Goal: Information Seeking & Learning: Learn about a topic

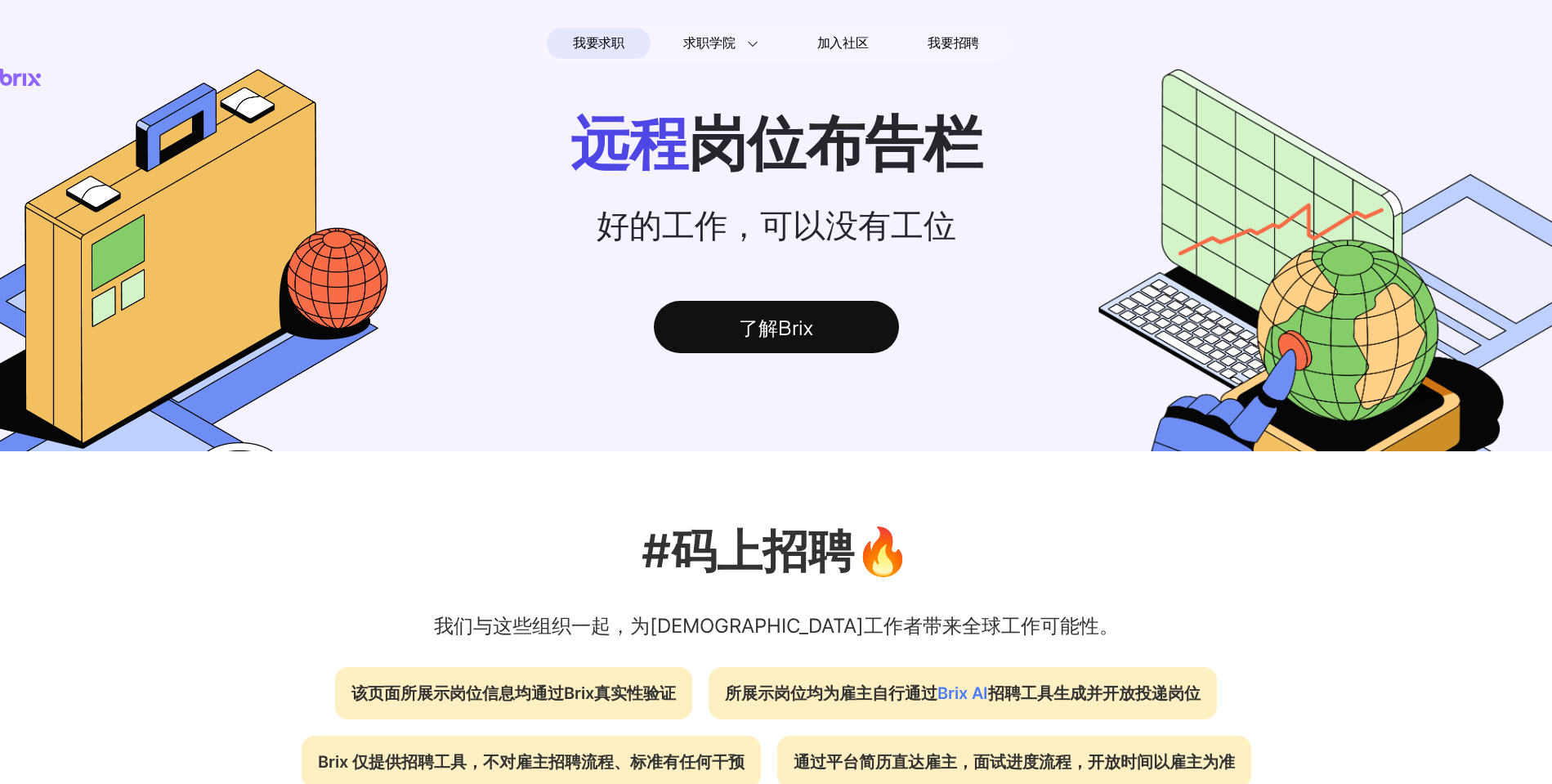
click at [618, 33] on span "我要求职" at bounding box center [598, 43] width 52 height 26
click at [604, 46] on span "我要求职" at bounding box center [598, 43] width 52 height 26
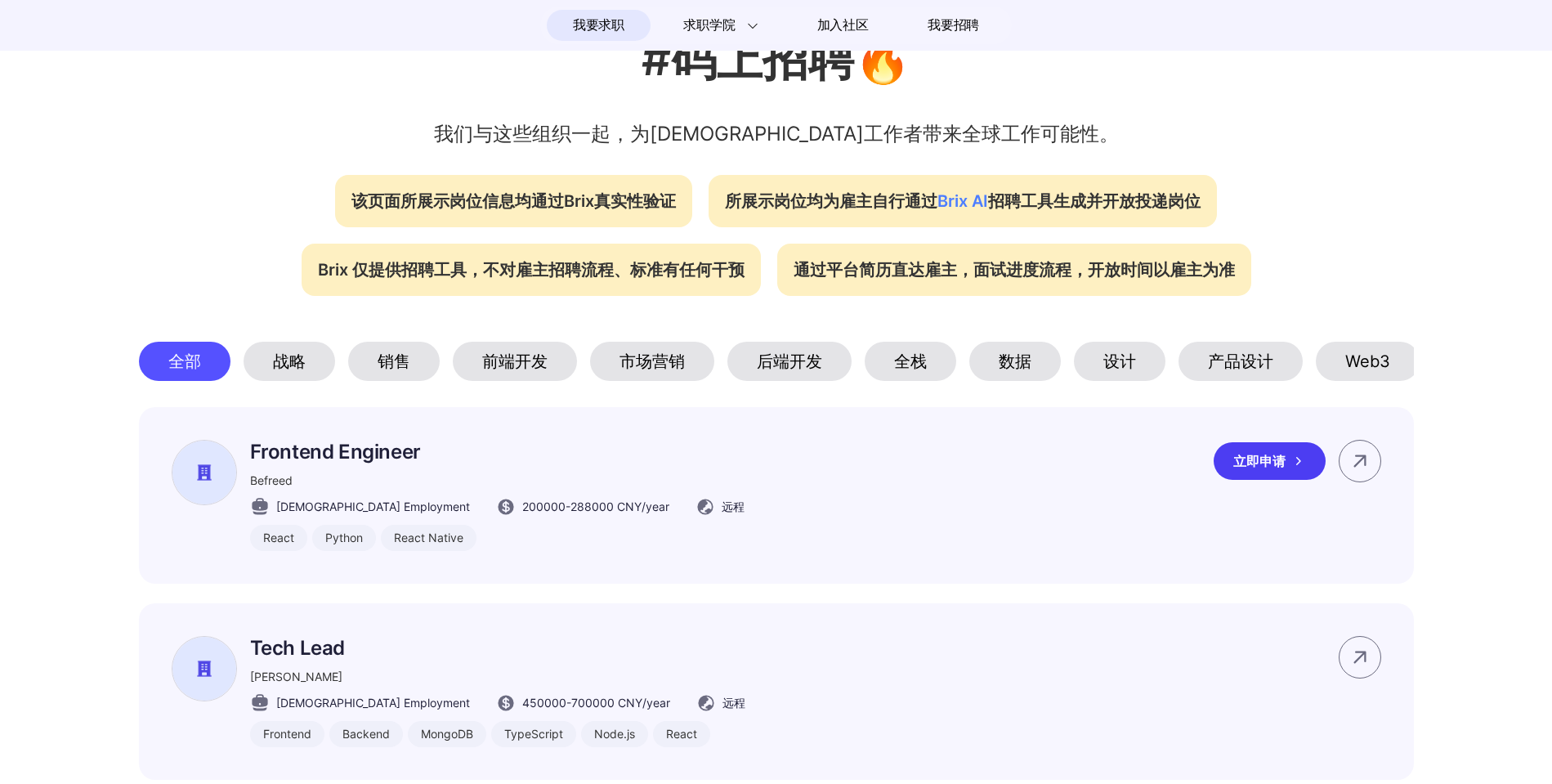
scroll to position [671, 0]
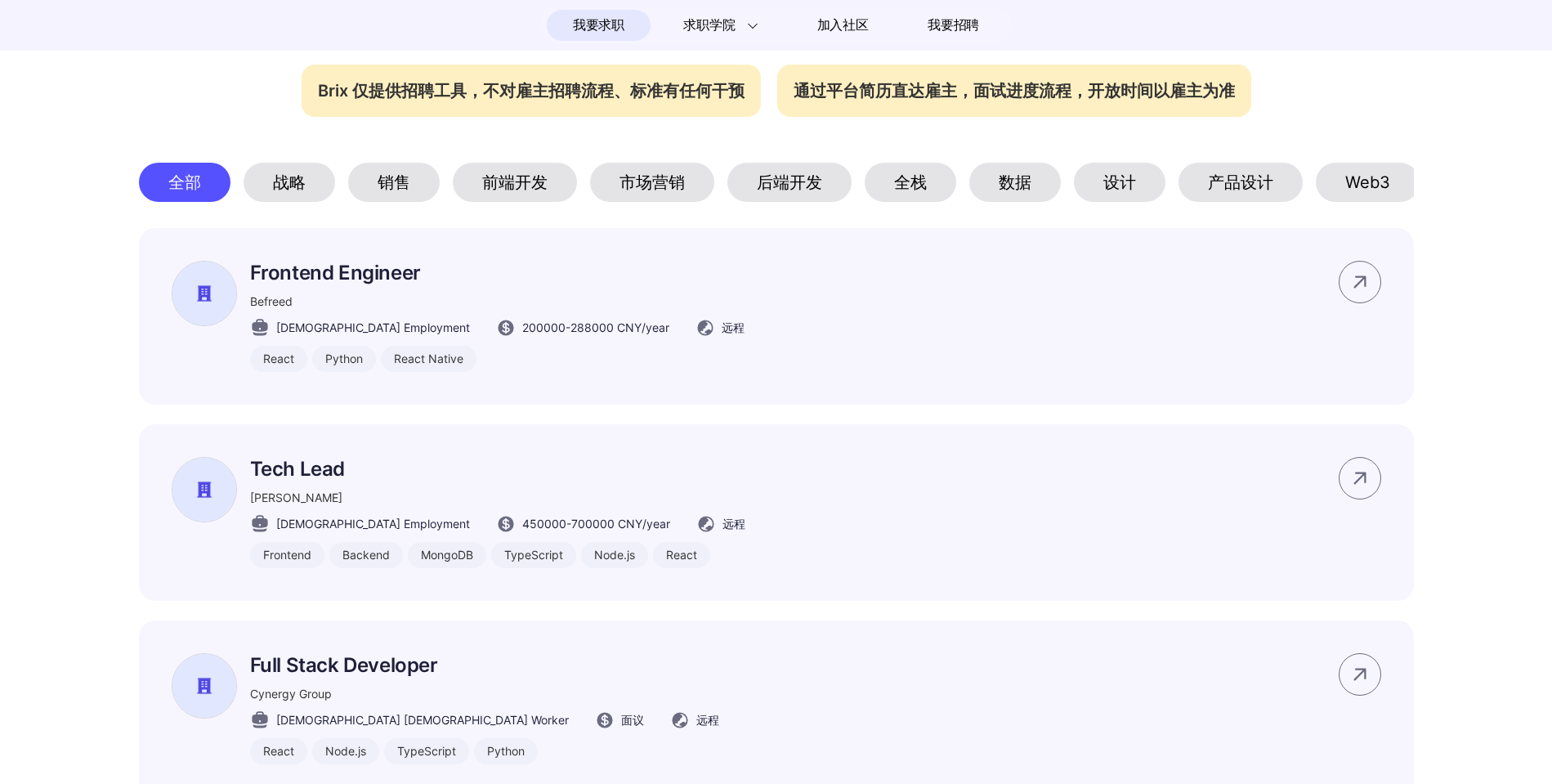
click at [792, 182] on div "后端开发" at bounding box center [789, 182] width 124 height 39
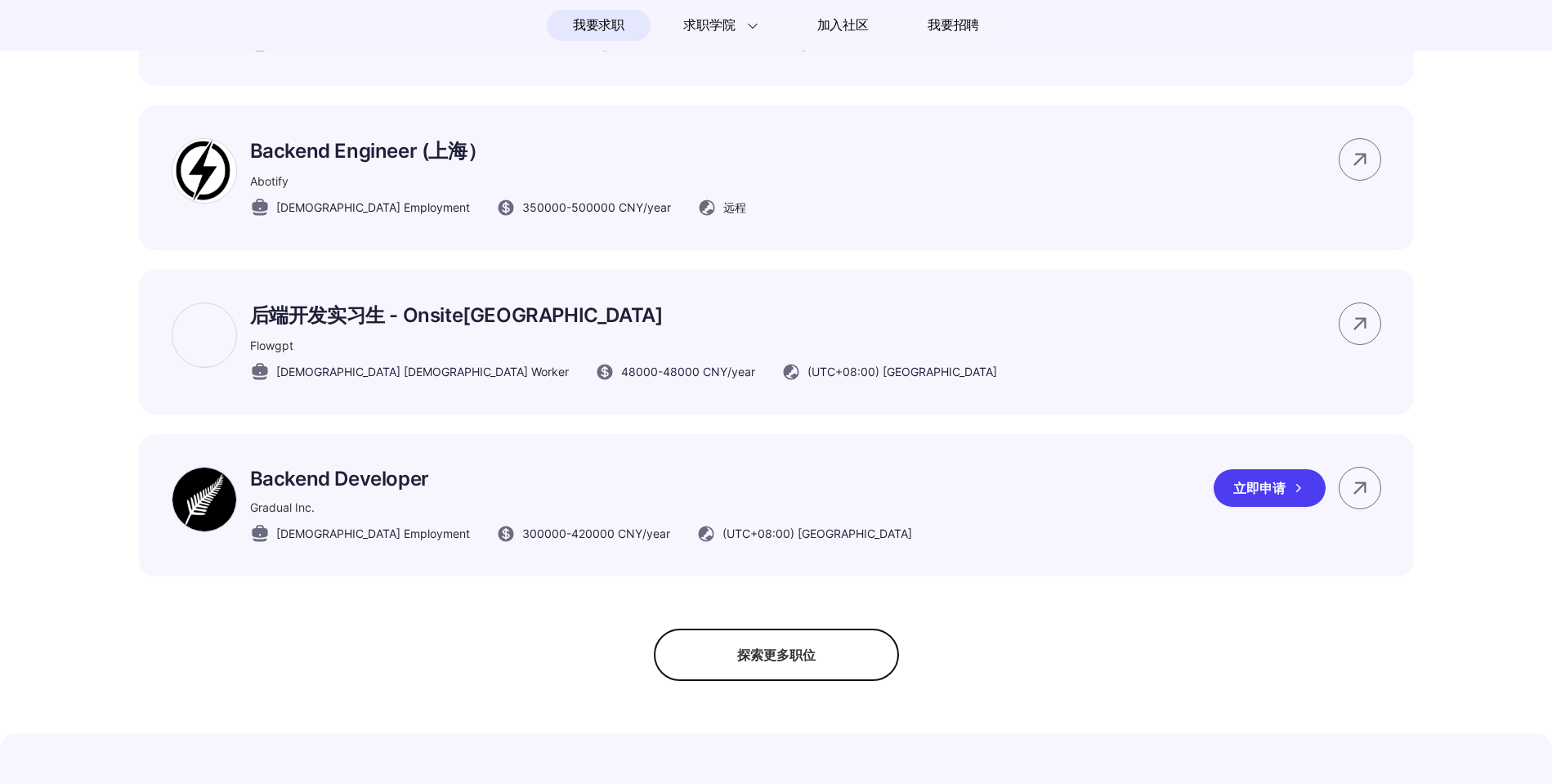
scroll to position [1134, 0]
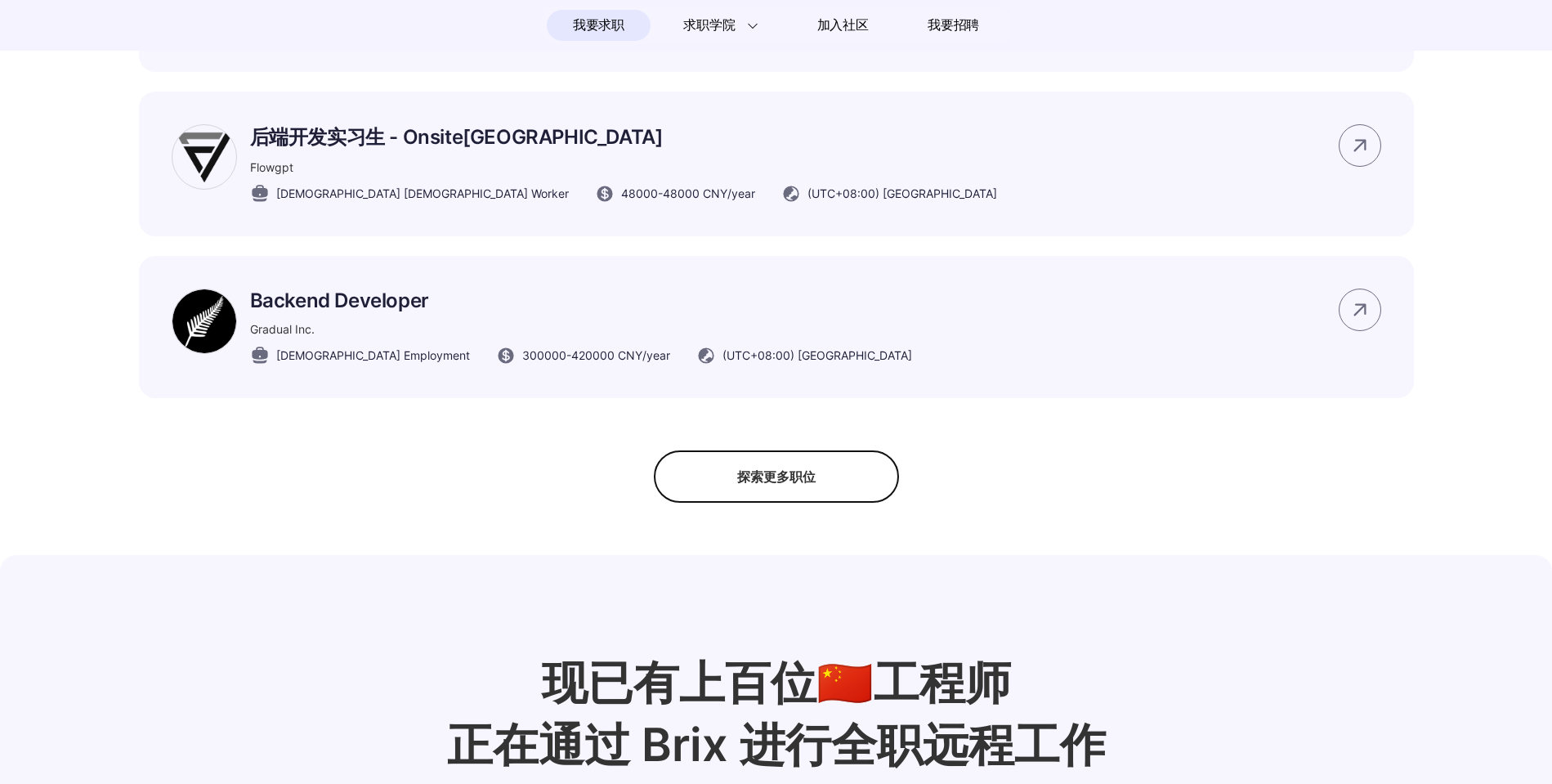
click at [831, 502] on div "探索更多职位" at bounding box center [776, 476] width 245 height 52
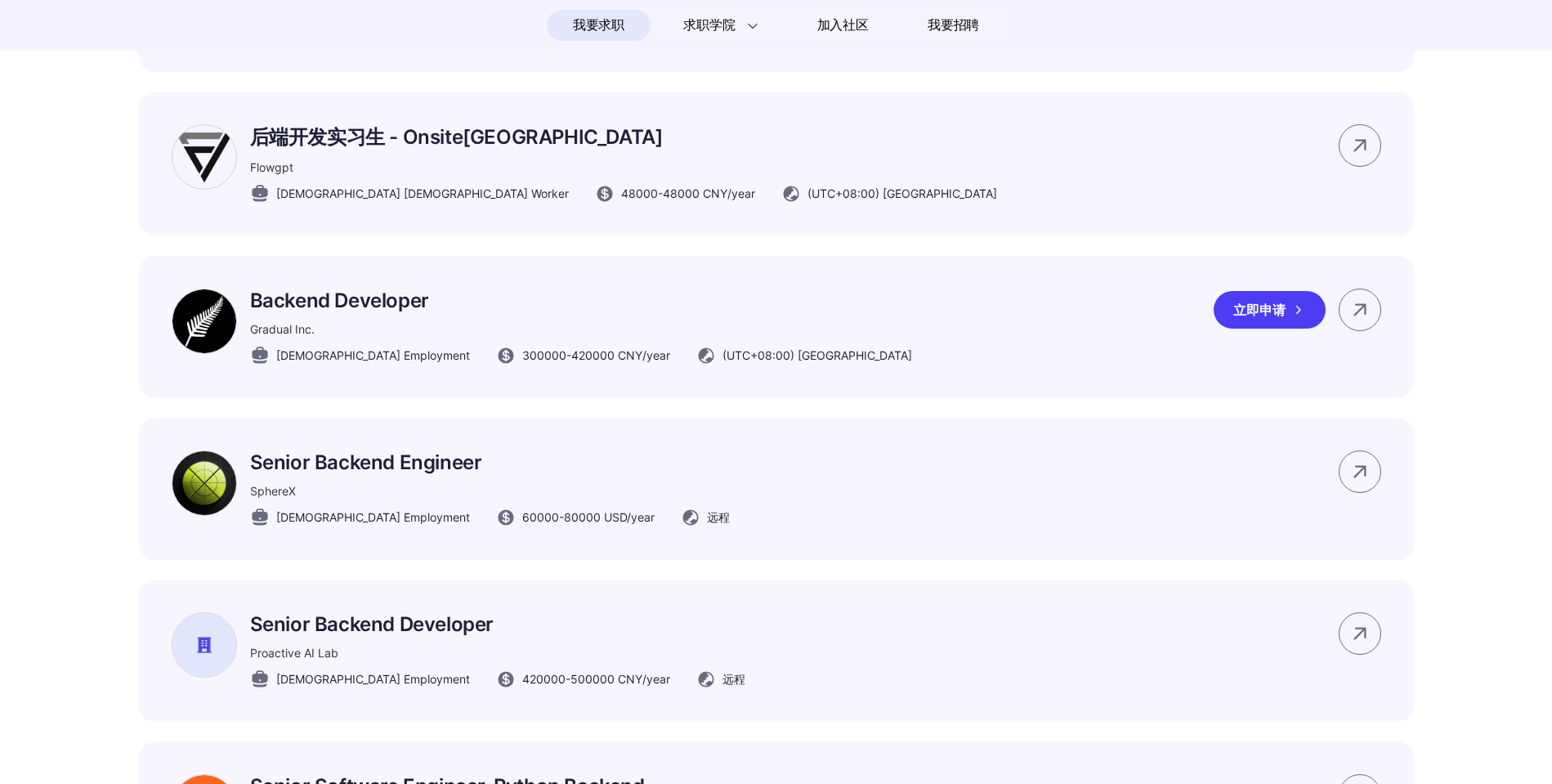
click at [269, 312] on p "Backend Developer" at bounding box center [580, 300] width 662 height 24
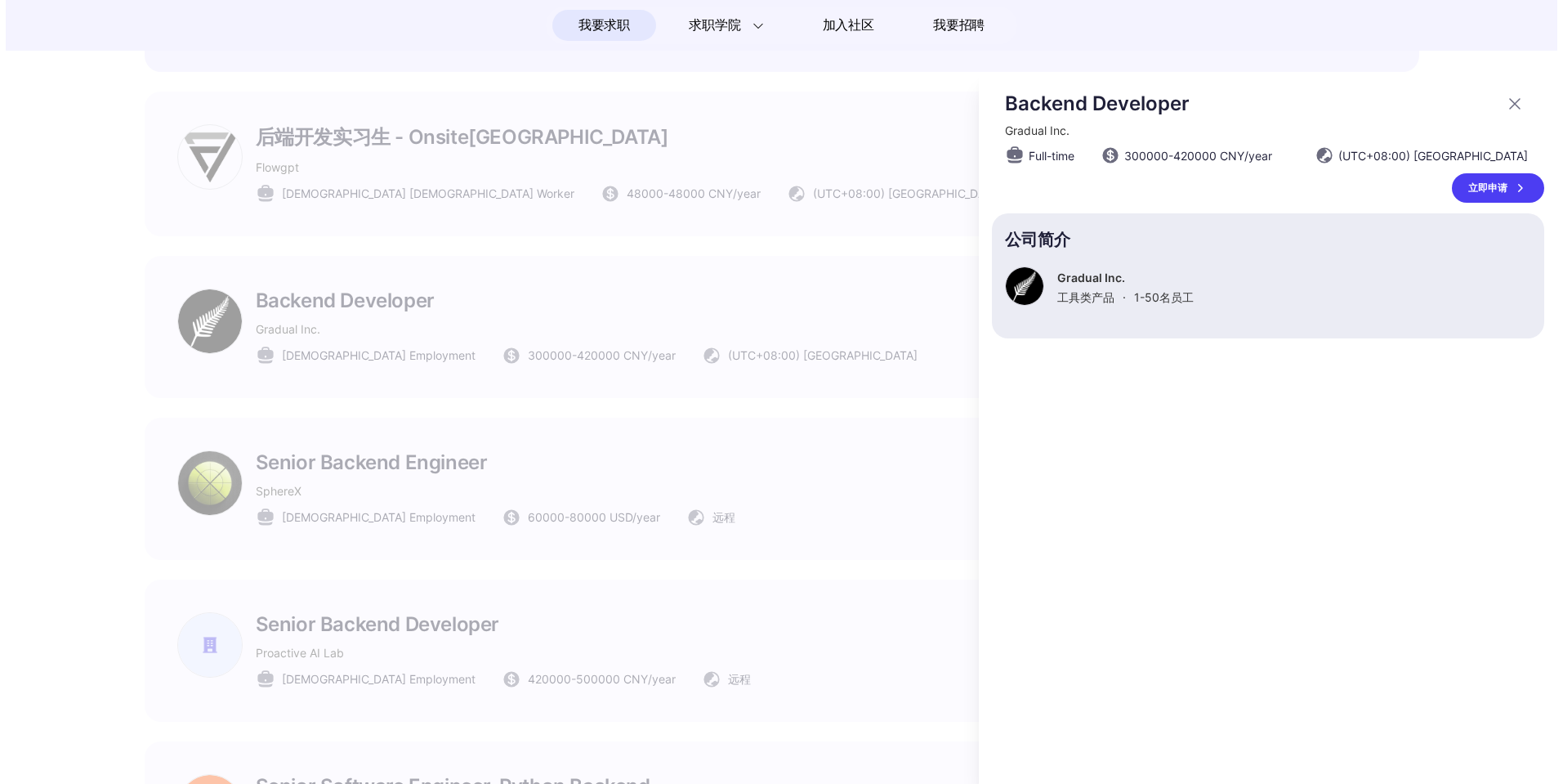
scroll to position [0, 0]
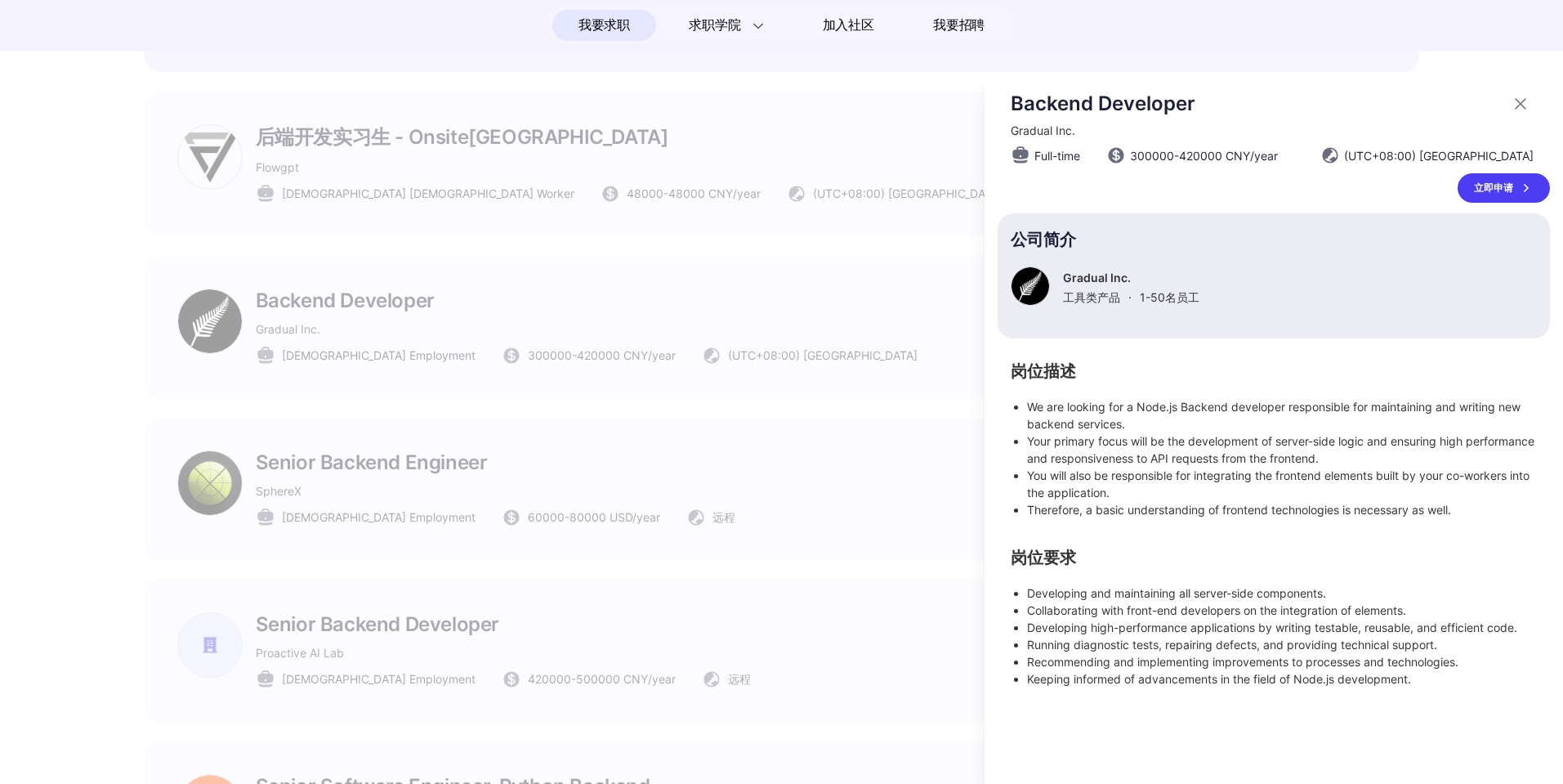
click at [573, 504] on div at bounding box center [782, 427] width 1563 height 711
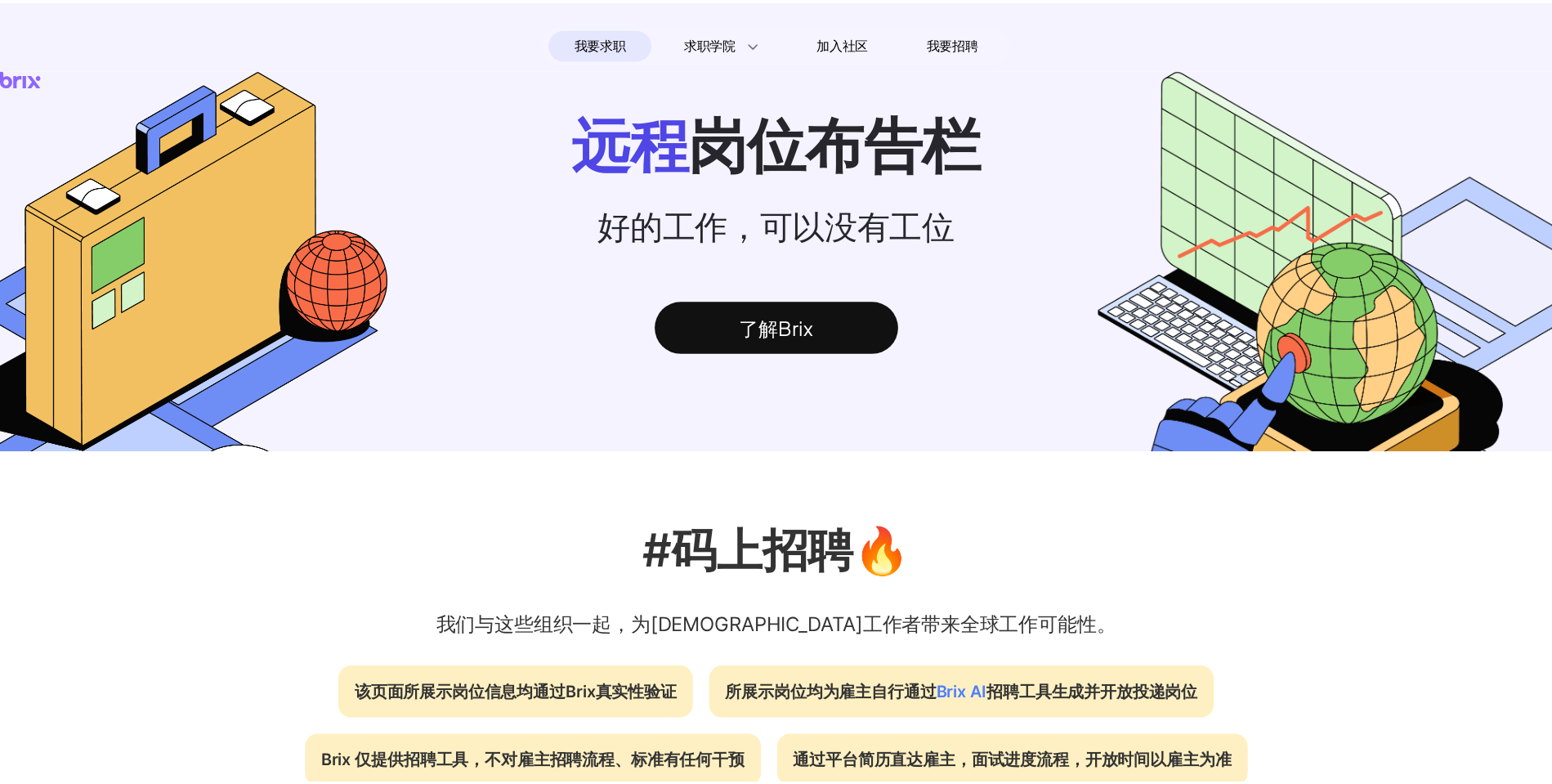
scroll to position [1134, 0]
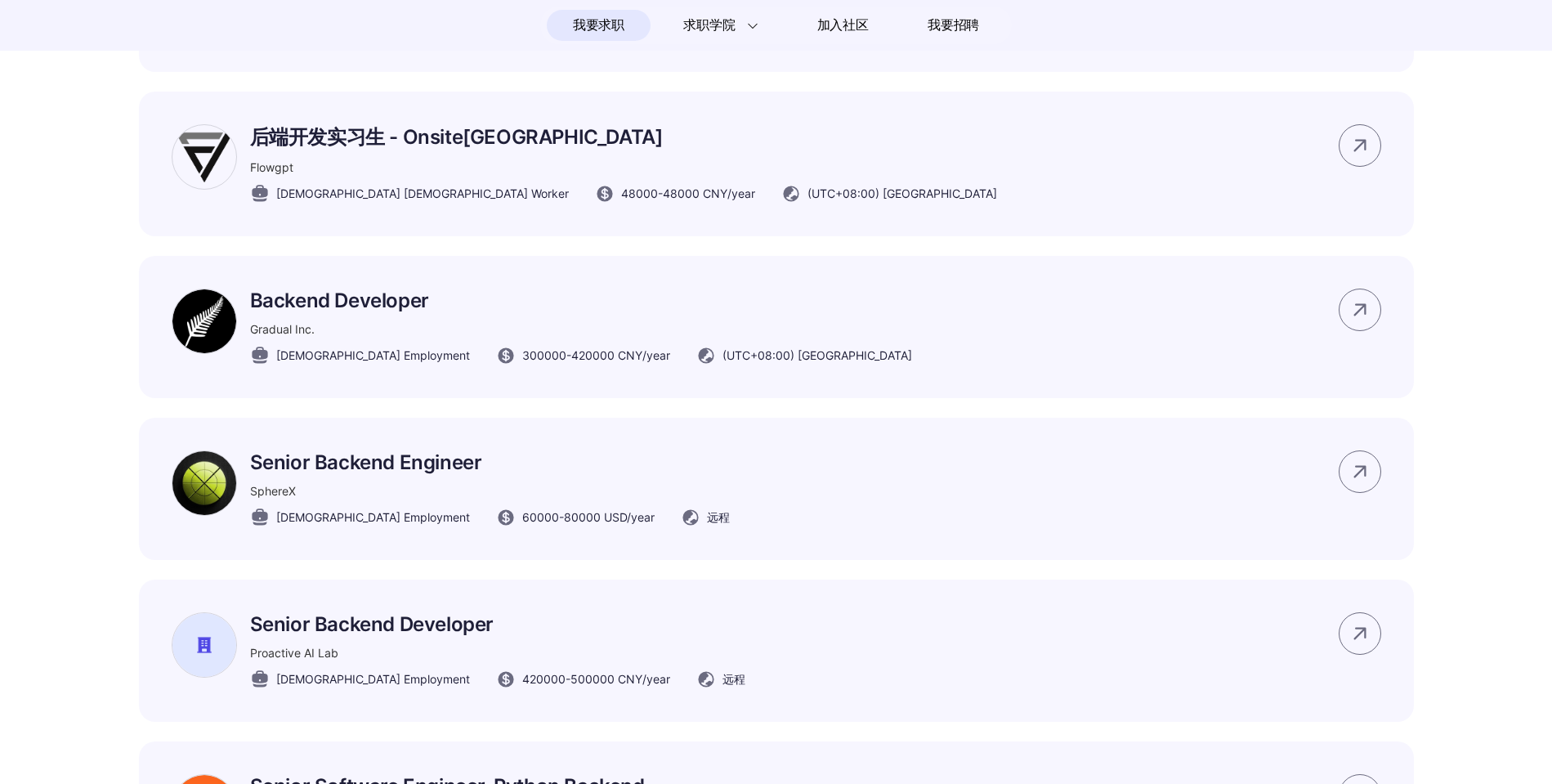
click at [531, 499] on div "SphereX" at bounding box center [490, 491] width 480 height 17
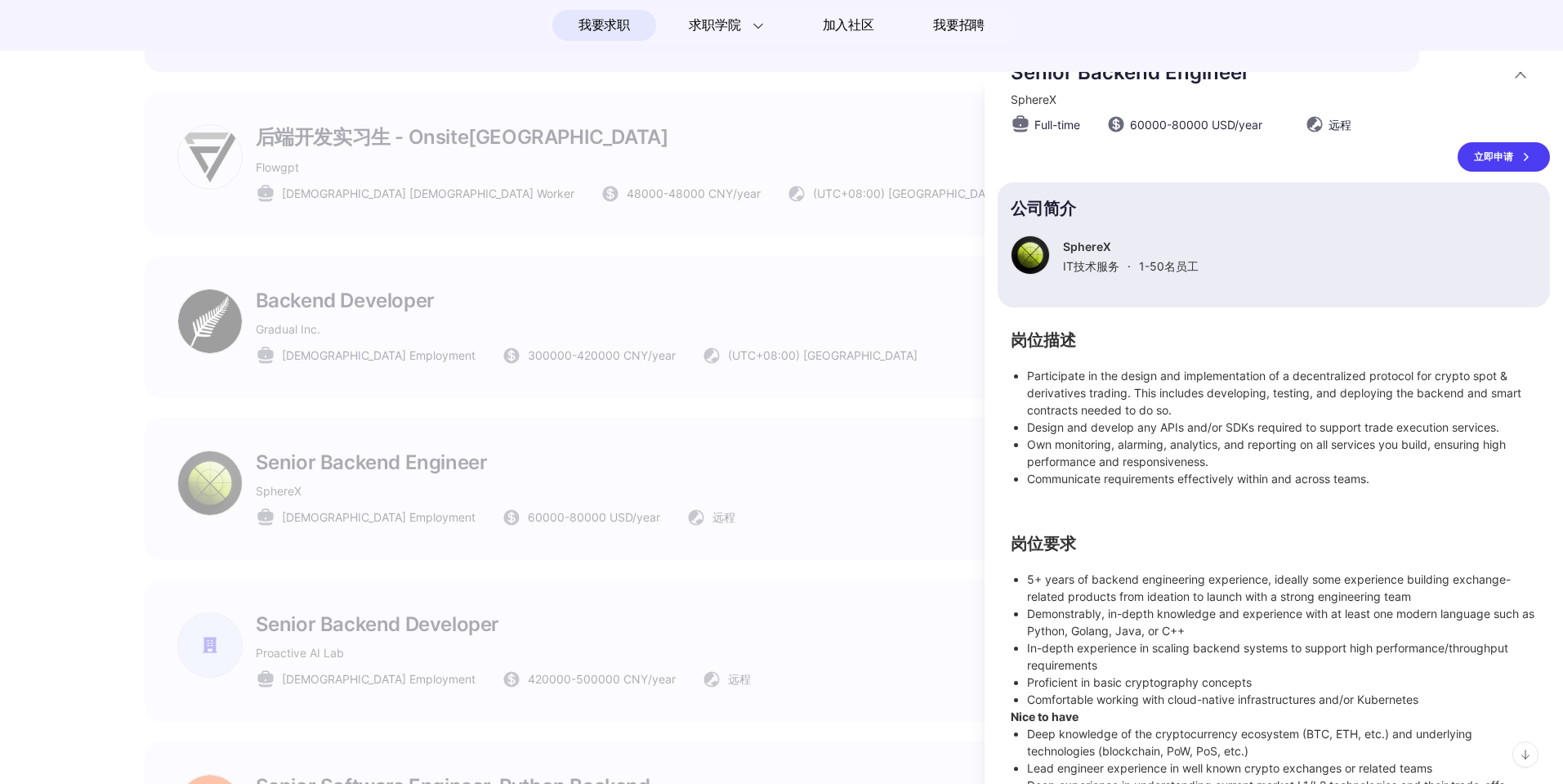
scroll to position [78, 0]
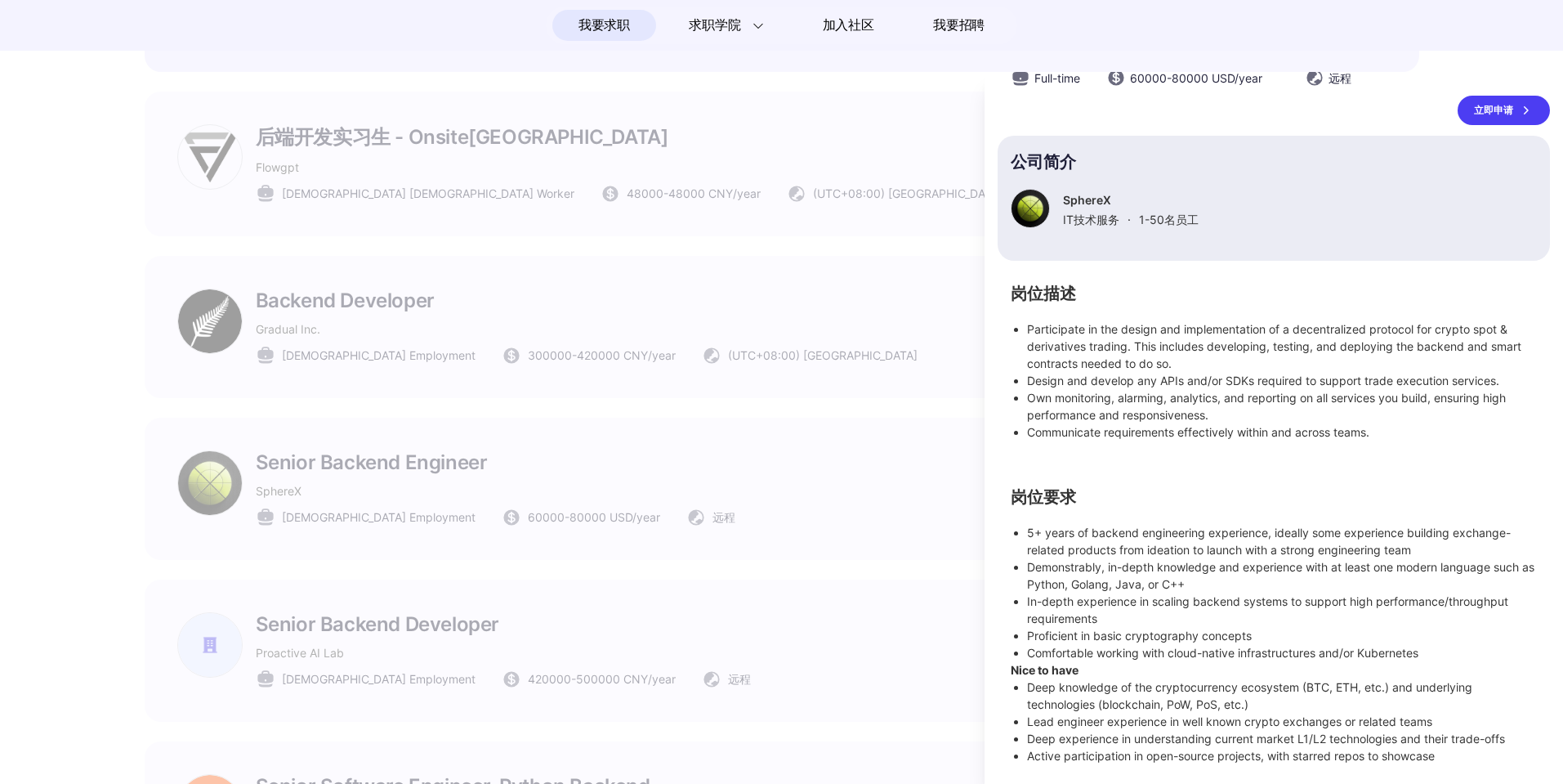
click at [700, 641] on div at bounding box center [782, 427] width 1563 height 711
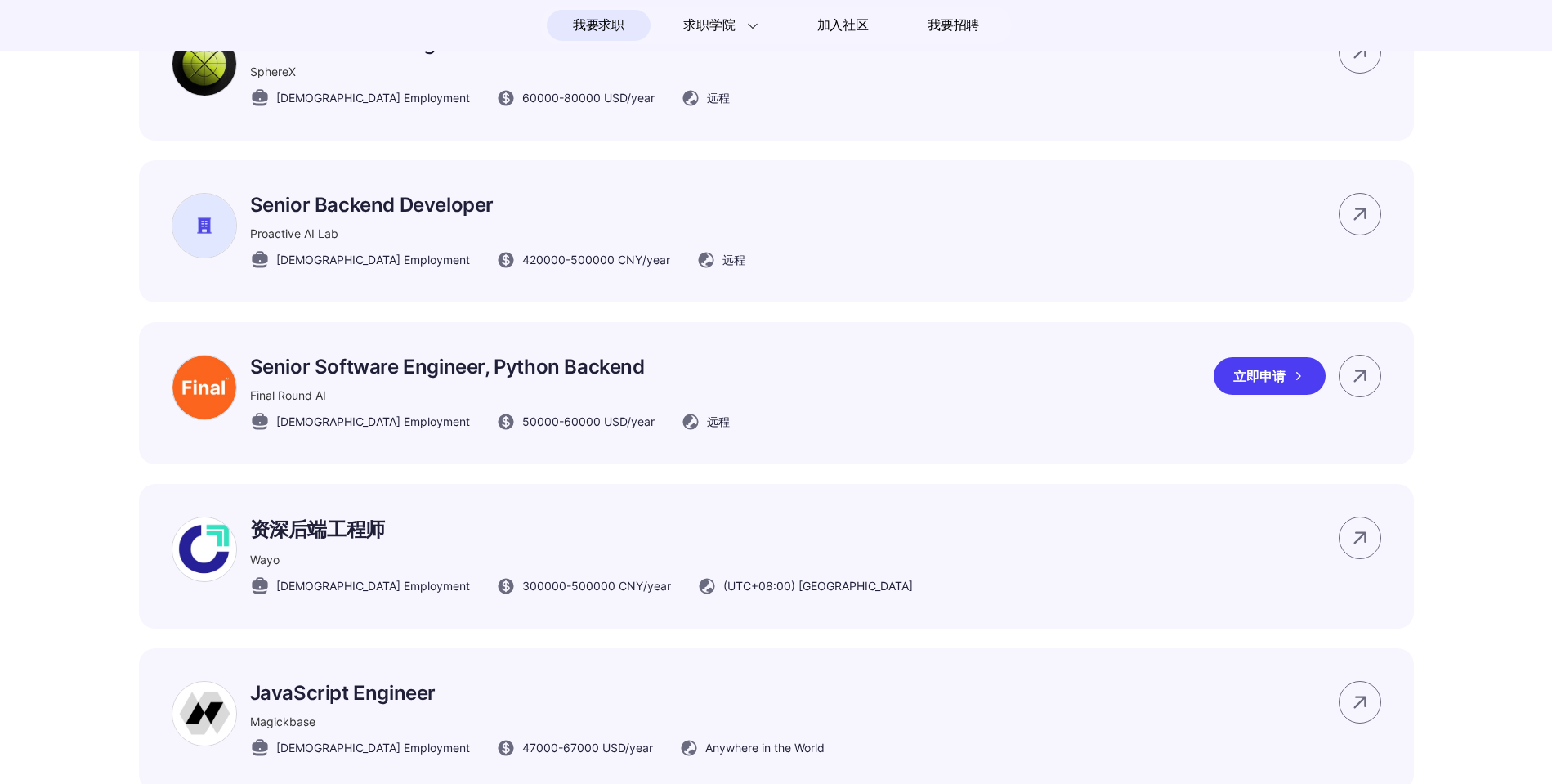
scroll to position [1699, 0]
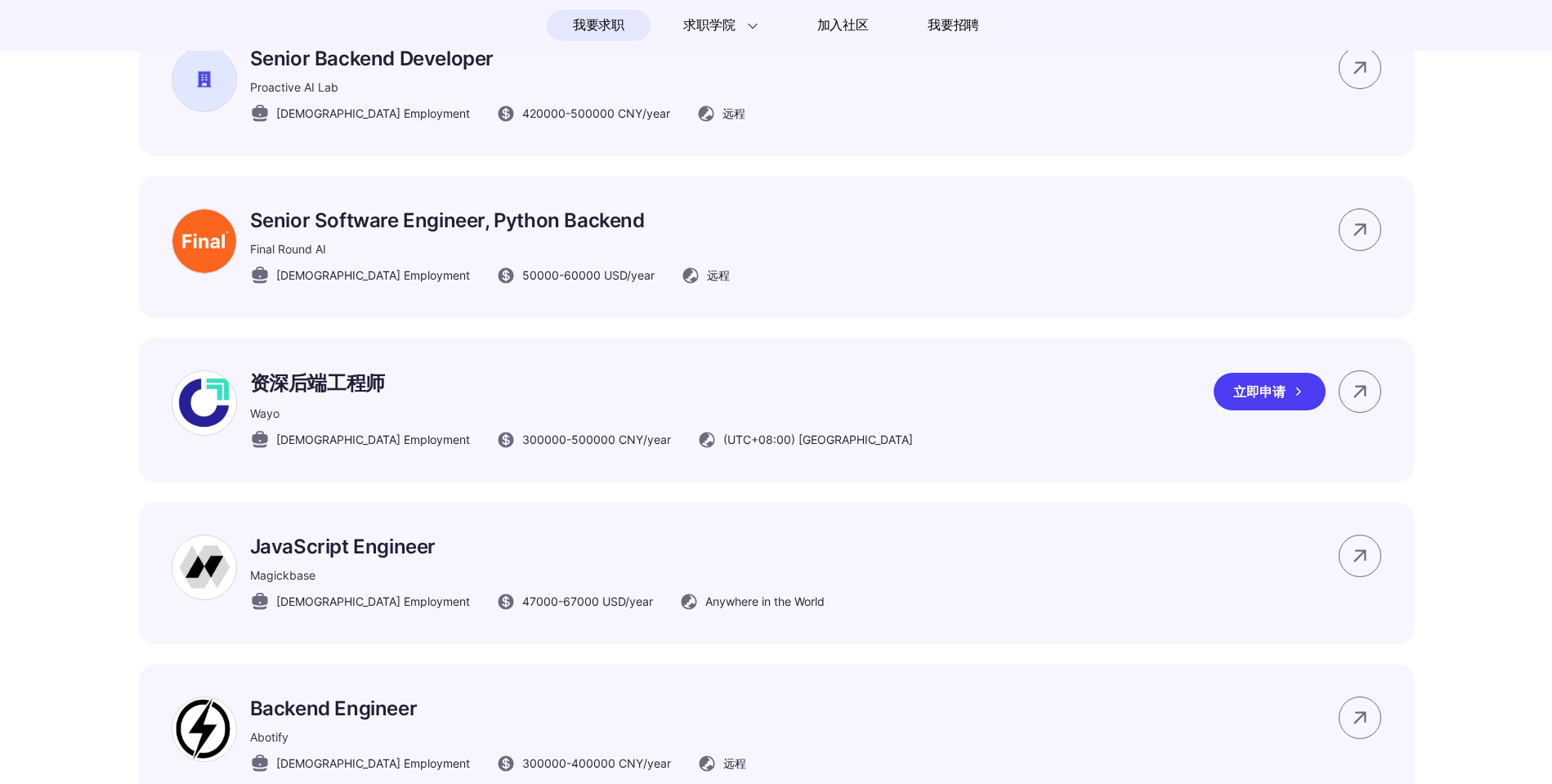
click at [758, 422] on div "Wayo" at bounding box center [581, 413] width 662 height 17
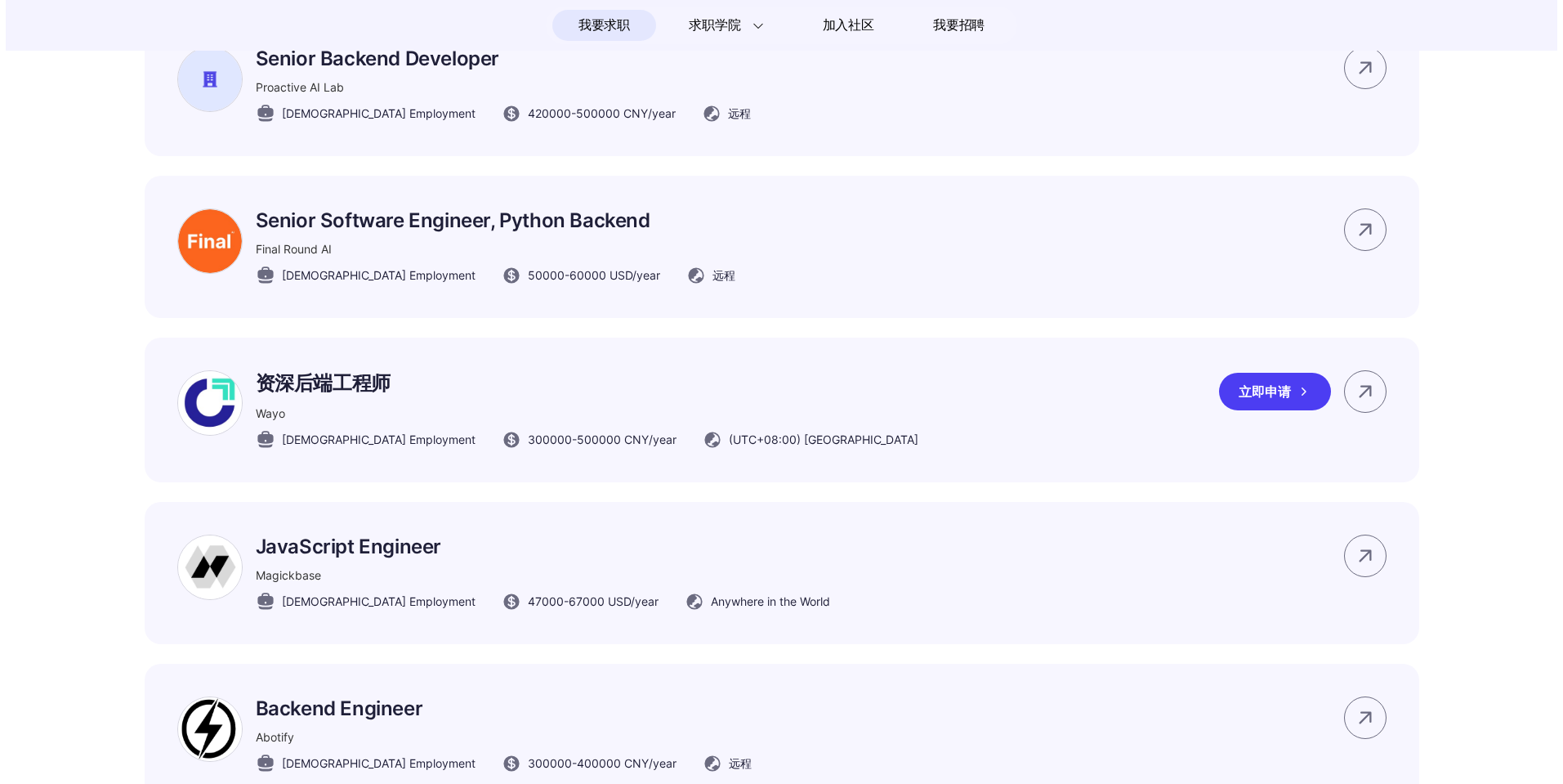
scroll to position [0, 0]
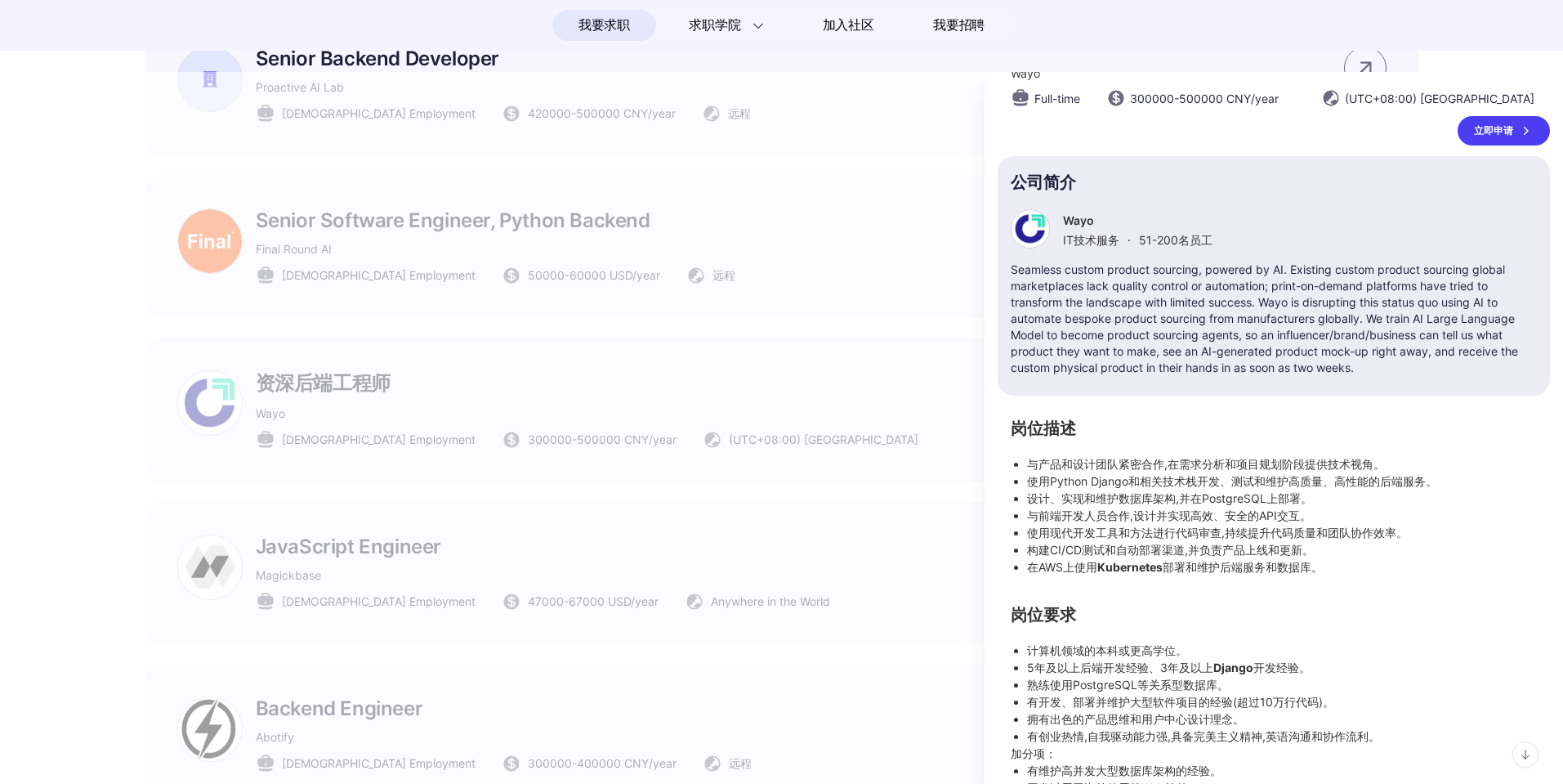
click at [758, 434] on div at bounding box center [782, 427] width 1563 height 711
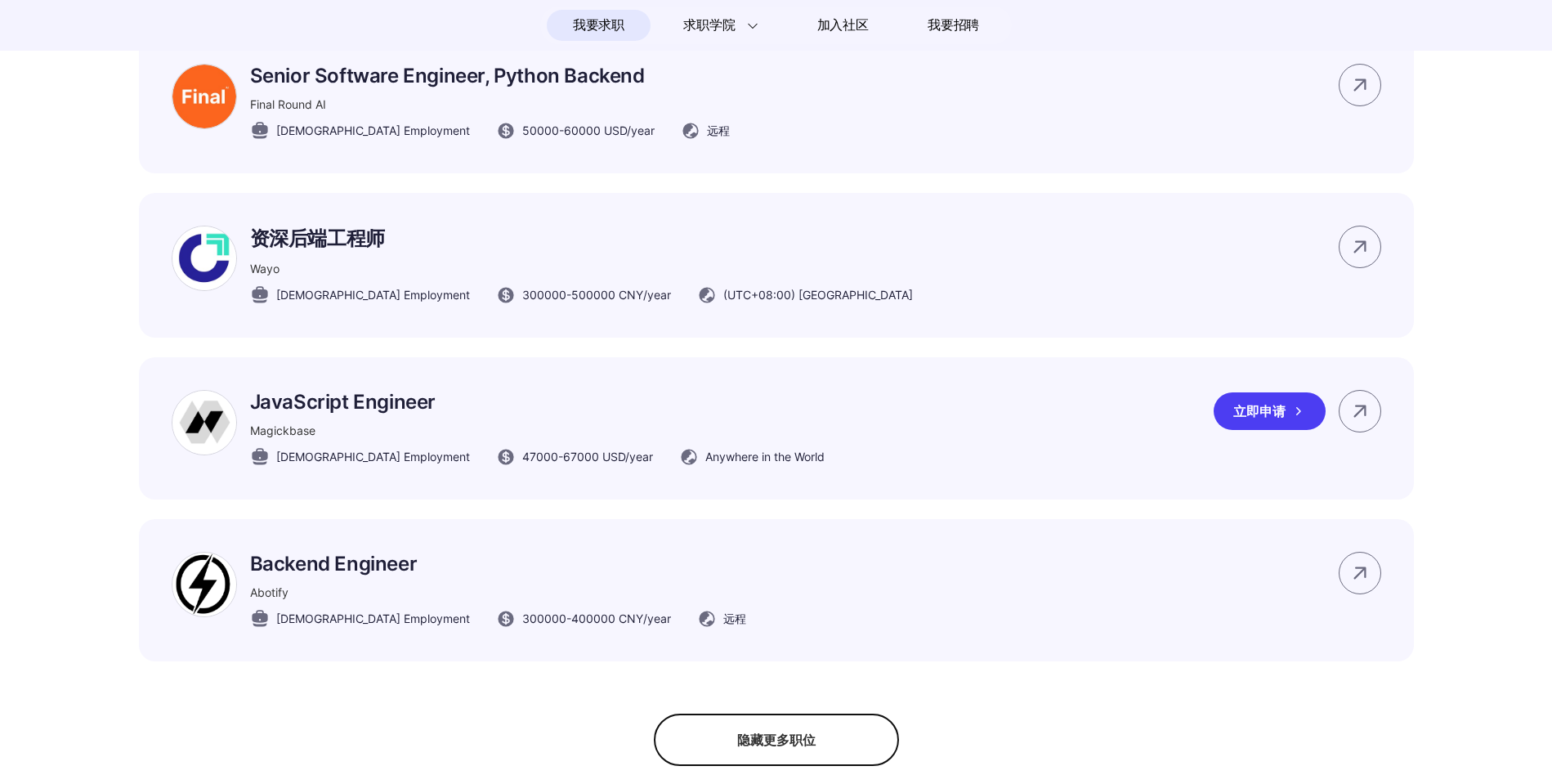
scroll to position [2023, 0]
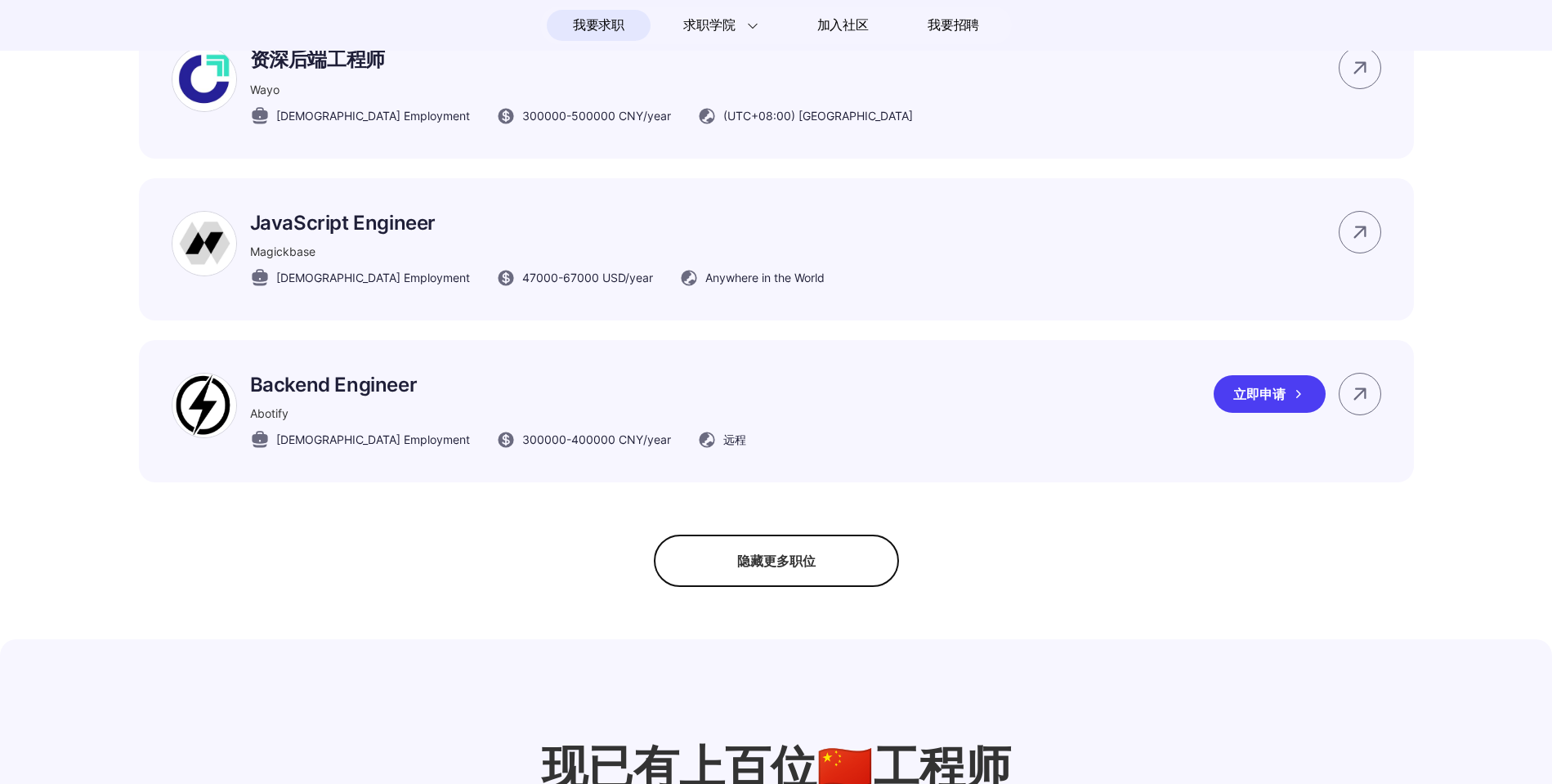
click at [758, 434] on div "Backend Engineer Abotify [DEMOGRAPHIC_DATA] Employment 300000 - 400000 CNY /yea…" at bounding box center [776, 411] width 1275 height 142
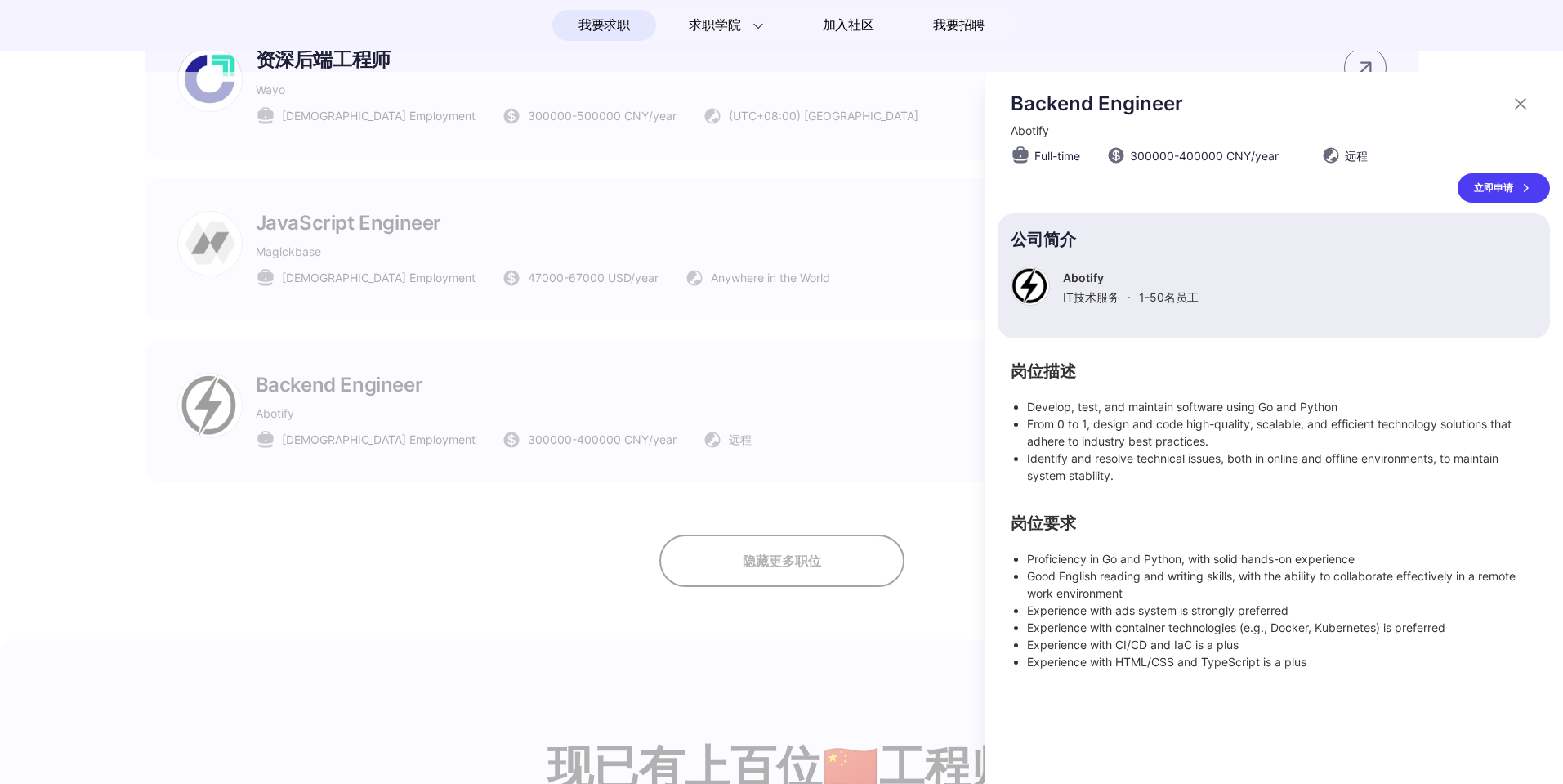
click at [758, 434] on div at bounding box center [782, 427] width 1563 height 711
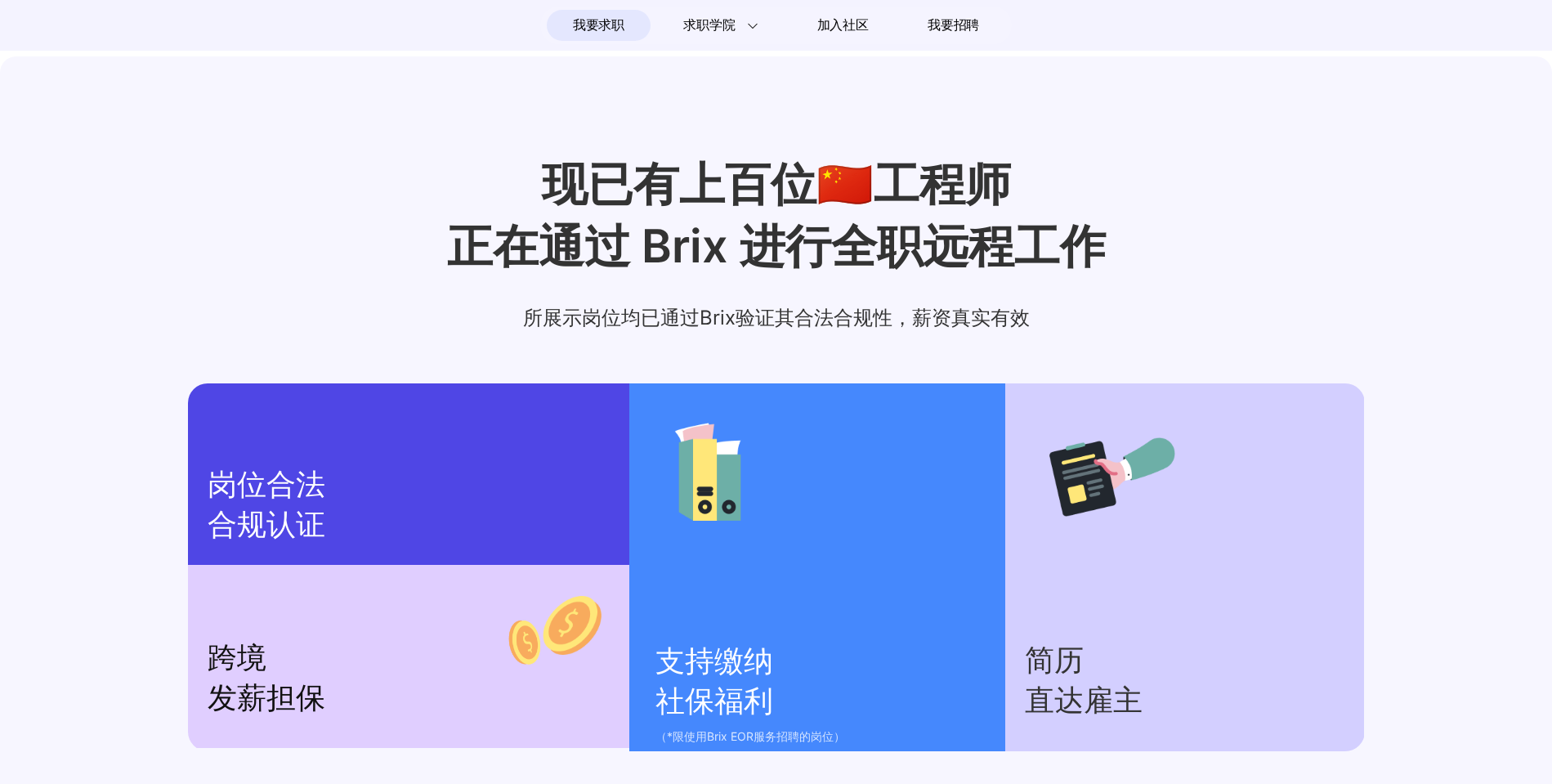
scroll to position [2491, 0]
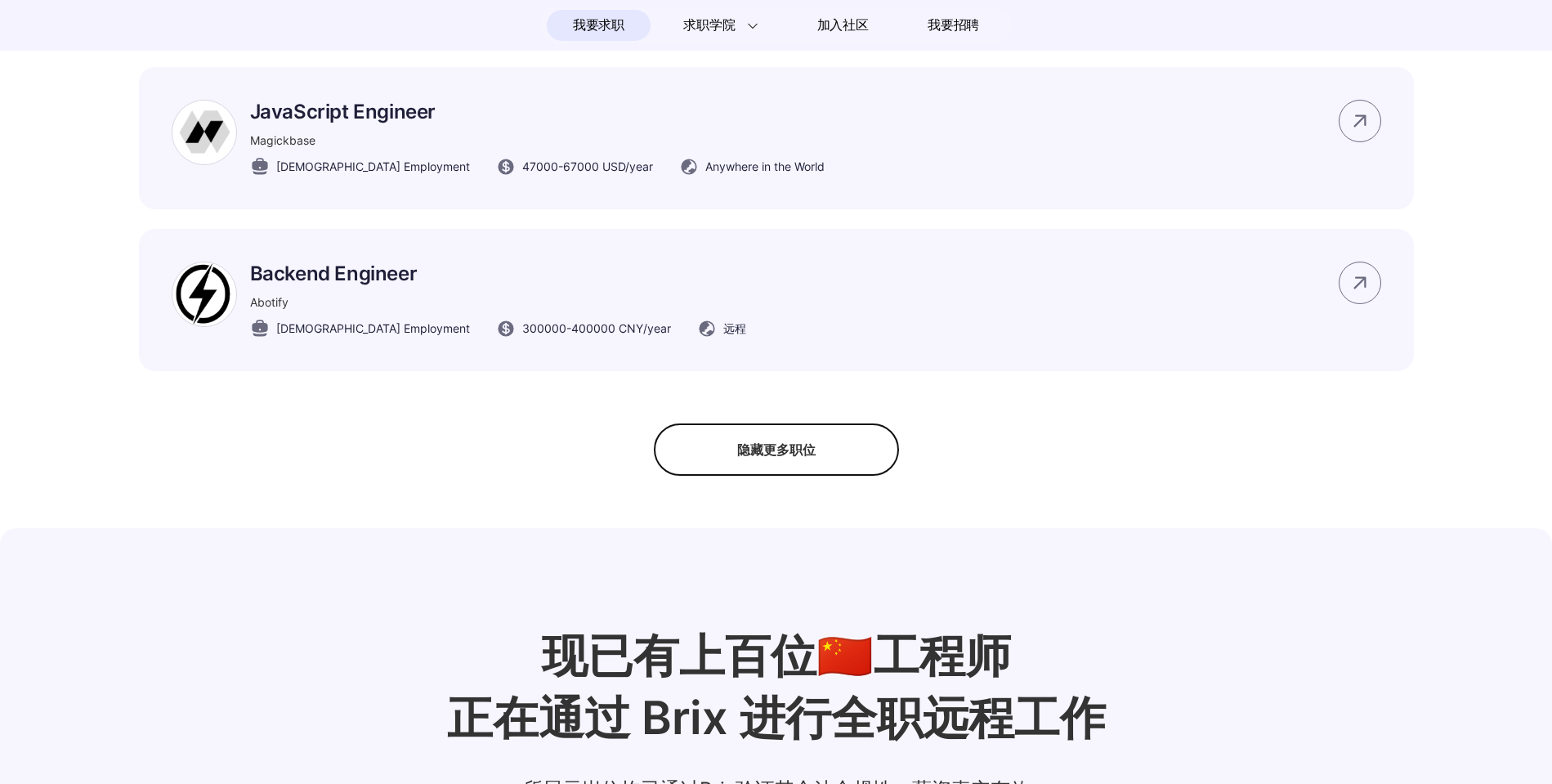
click at [803, 444] on div "隐藏更多职位" at bounding box center [776, 449] width 245 height 52
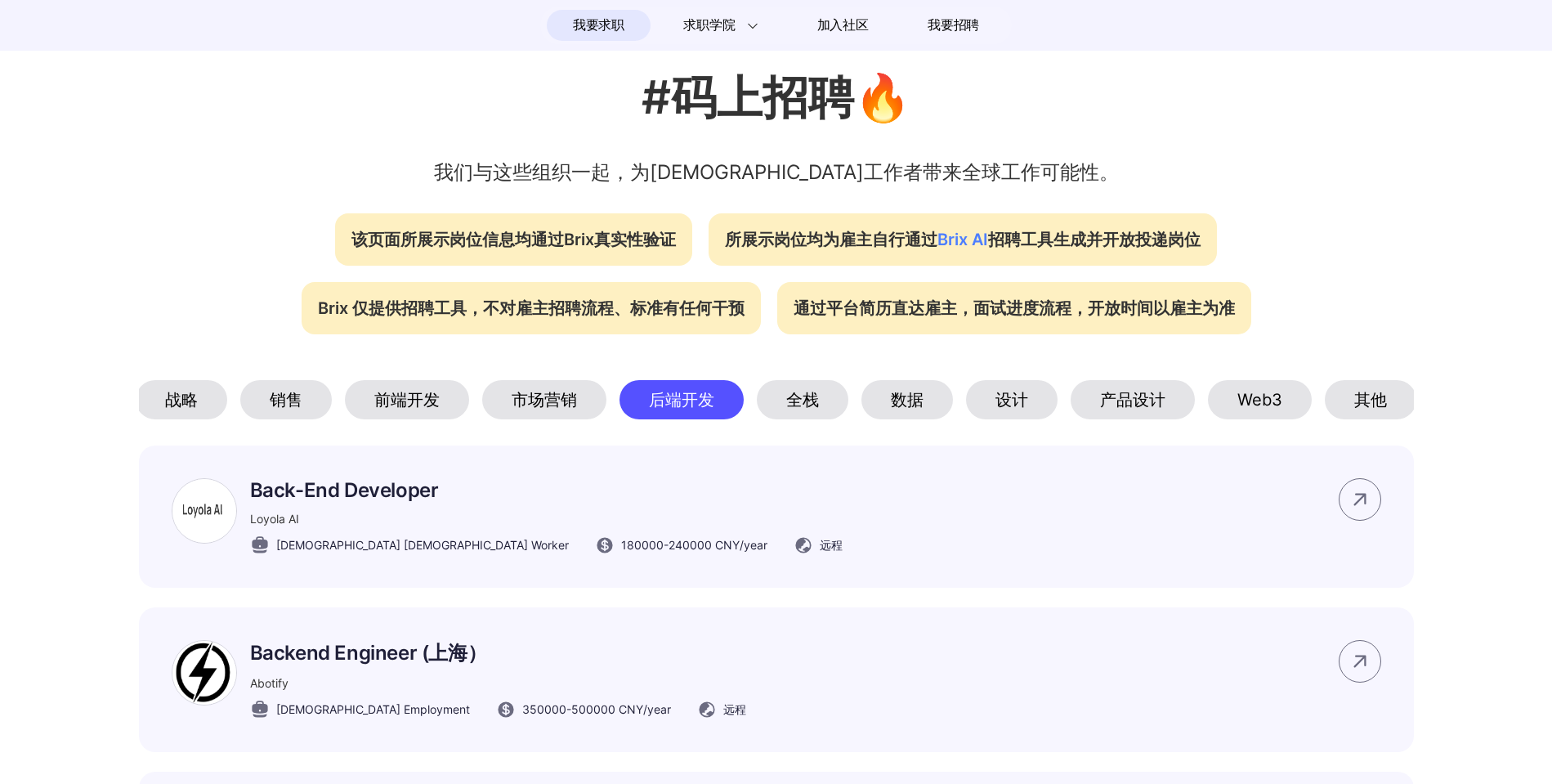
scroll to position [0, 111]
click at [1258, 410] on div "Web3" at bounding box center [1257, 400] width 104 height 39
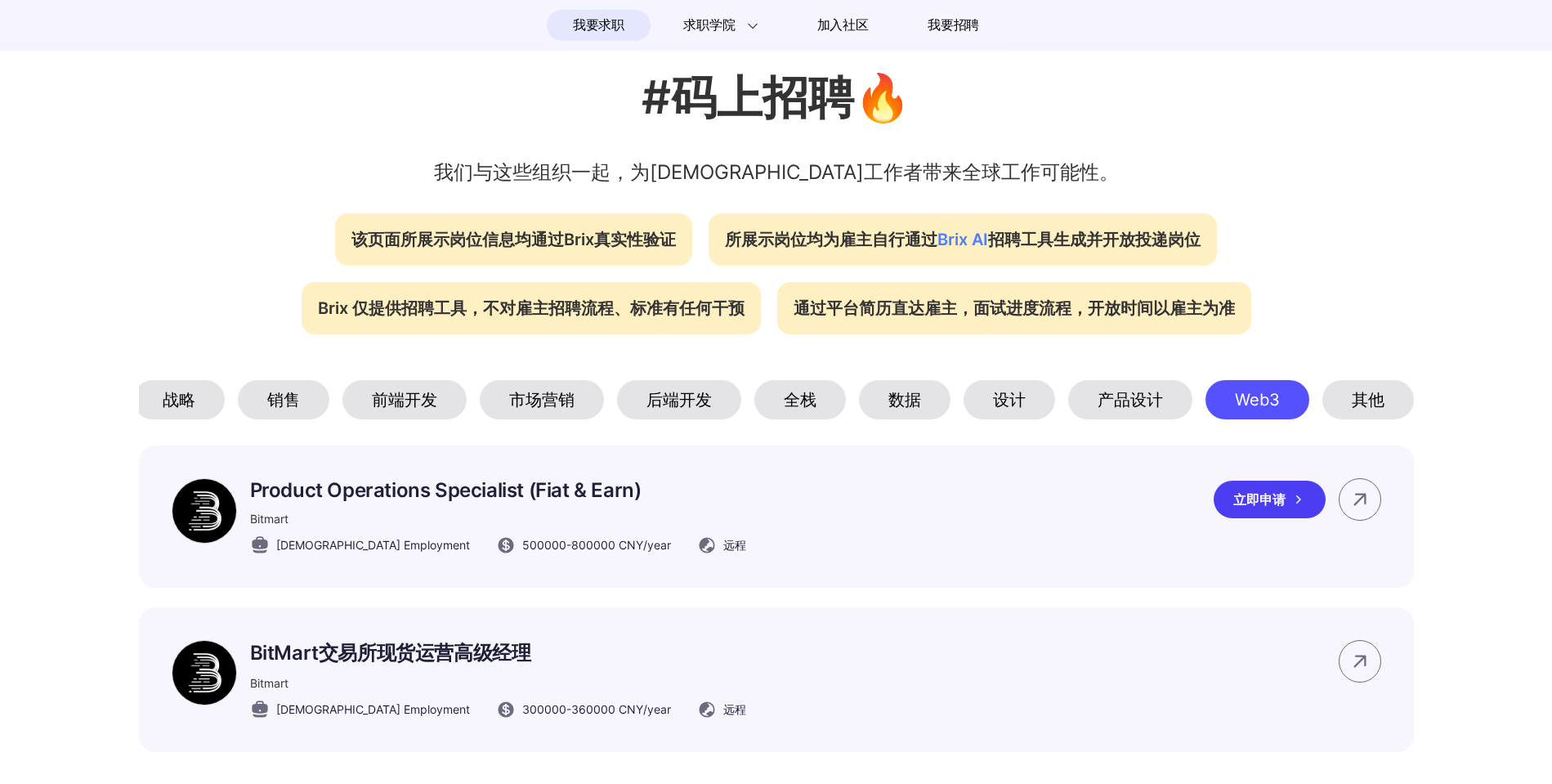
scroll to position [632, 0]
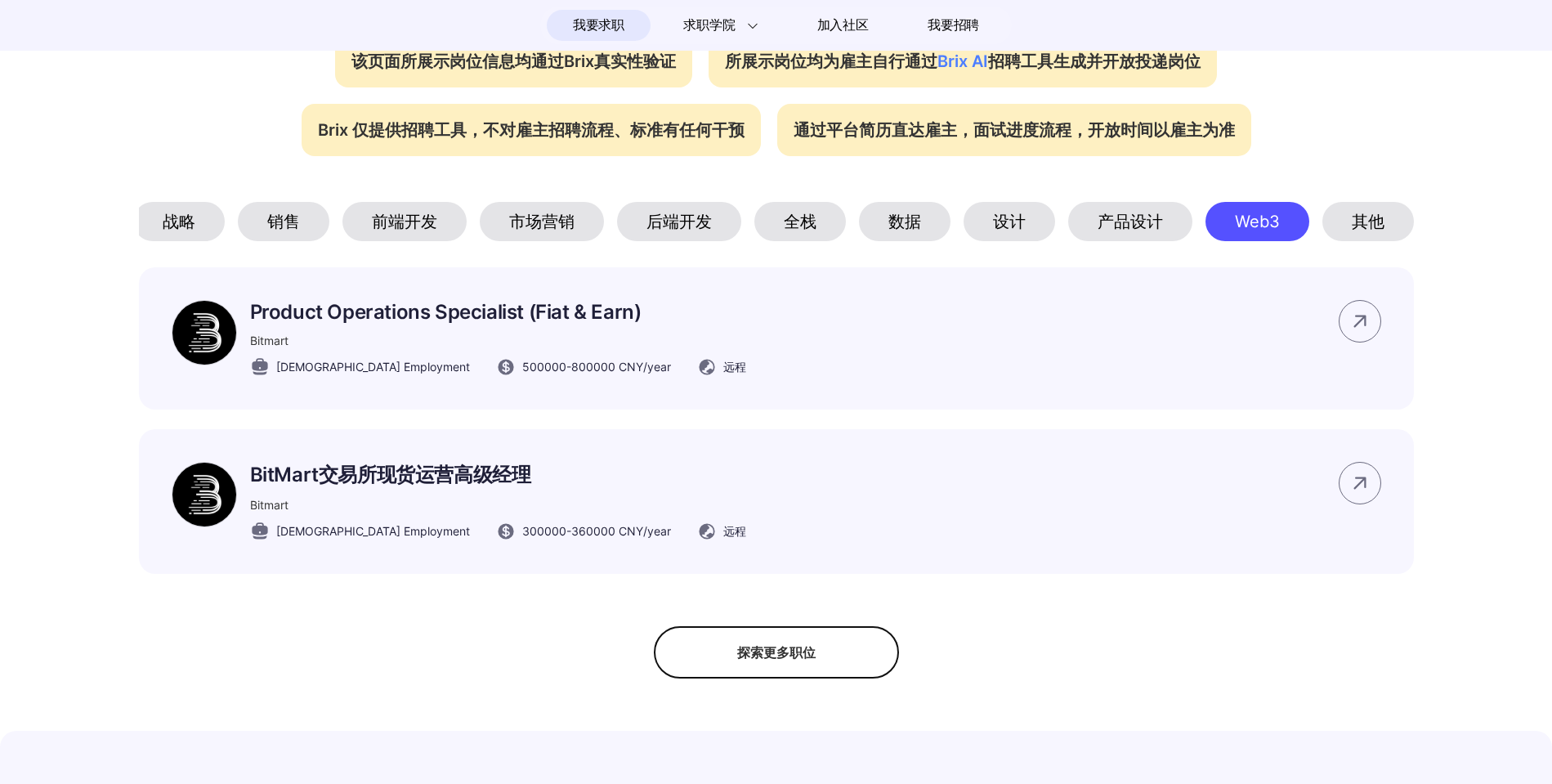
click at [757, 666] on div "探索更多职位" at bounding box center [776, 652] width 245 height 52
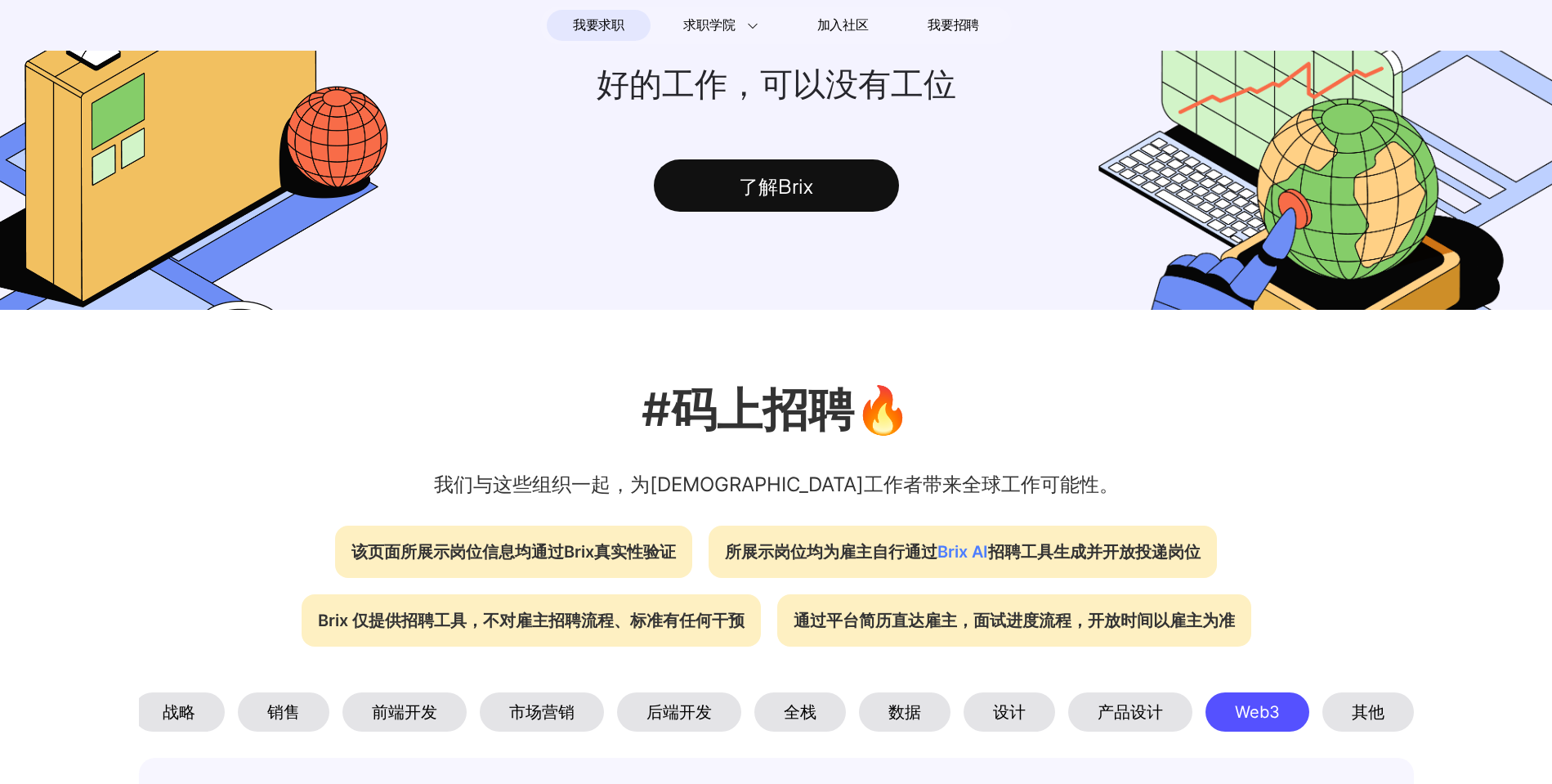
scroll to position [0, 0]
